Goal: Browse casually

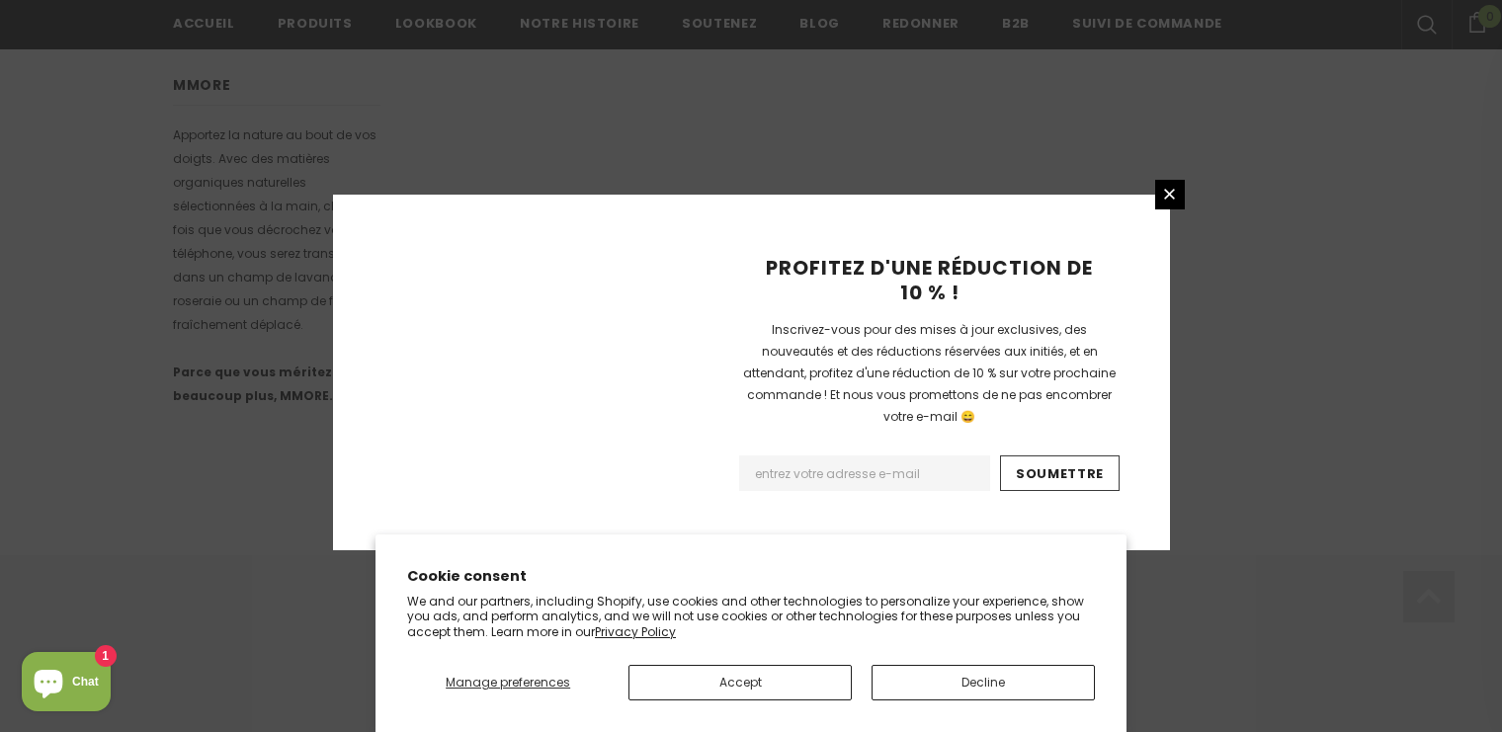
scroll to position [1341, 0]
